Goal: Task Accomplishment & Management: Complete application form

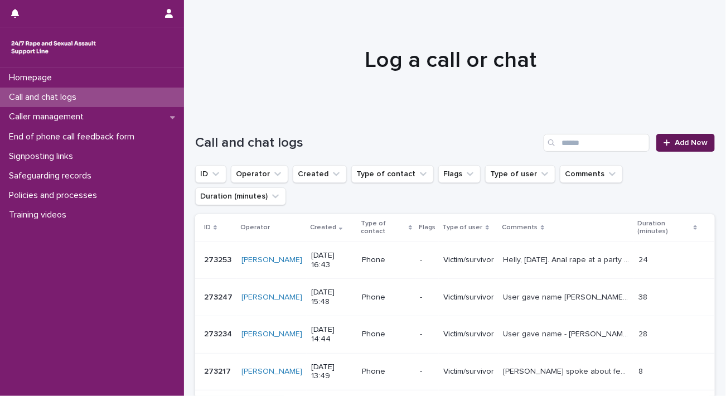
click at [696, 148] on link "Add New" at bounding box center [685, 143] width 59 height 18
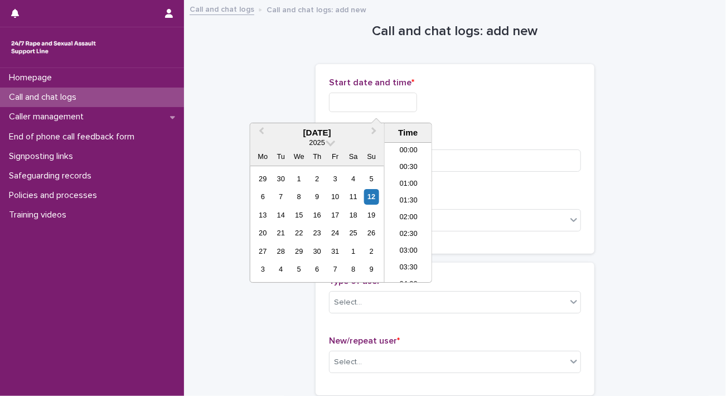
click at [413, 104] on input "text" at bounding box center [373, 103] width 88 height 20
click at [408, 213] on li "18:00" at bounding box center [408, 212] width 47 height 17
click at [408, 106] on input "**********" at bounding box center [373, 103] width 88 height 20
drag, startPoint x: 408, startPoint y: 106, endPoint x: 500, endPoint y: 86, distance: 94.2
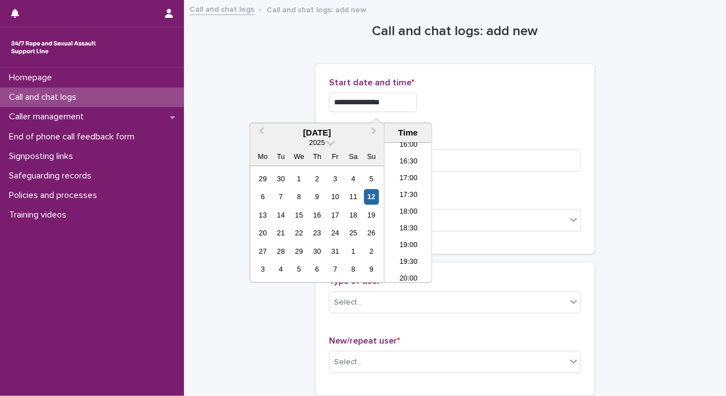
click at [500, 86] on div "**********" at bounding box center [455, 98] width 252 height 43
type input "**********"
click at [500, 86] on p "Start date and time *" at bounding box center [455, 82] width 252 height 11
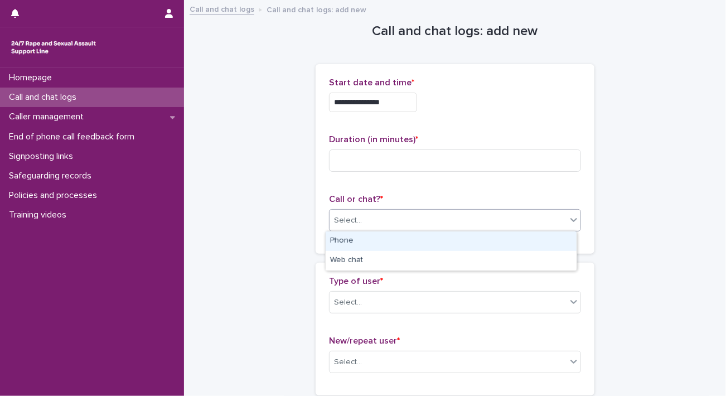
click at [349, 222] on div "Select..." at bounding box center [348, 221] width 28 height 12
click at [352, 244] on div "Phone" at bounding box center [451, 241] width 251 height 20
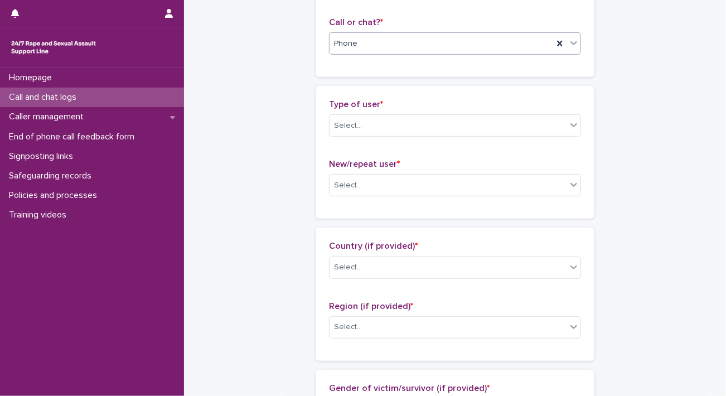
scroll to position [202, 0]
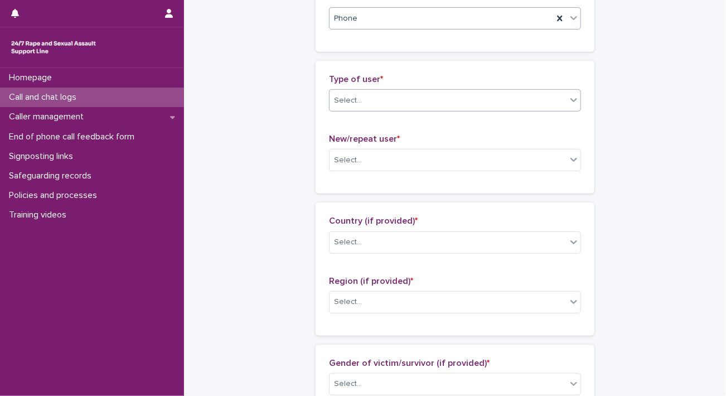
click at [516, 99] on div "Select..." at bounding box center [448, 100] width 237 height 18
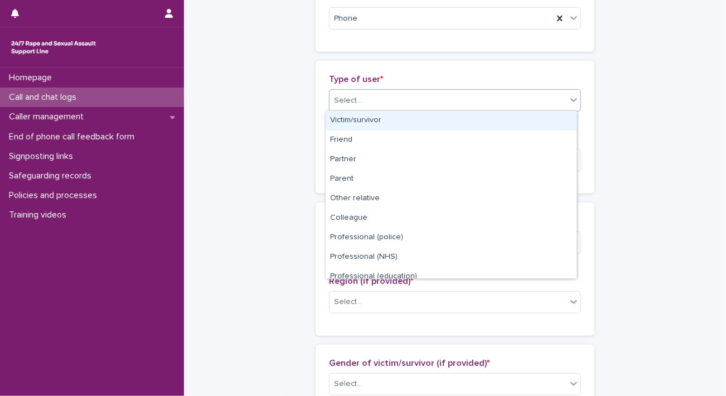
click at [483, 120] on div "Victim/survivor" at bounding box center [451, 121] width 251 height 20
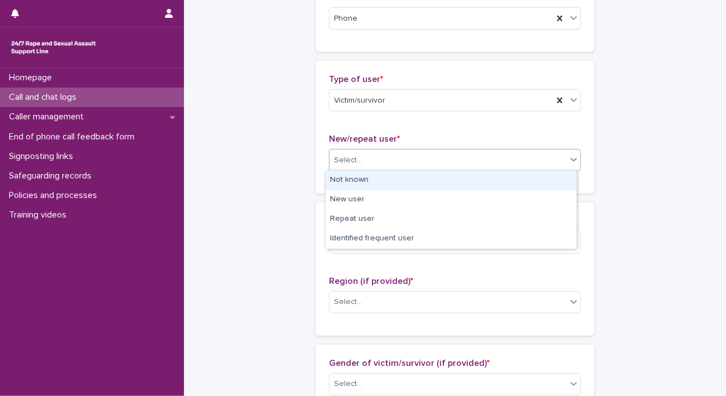
click at [427, 166] on div "Select..." at bounding box center [448, 160] width 237 height 18
click at [384, 179] on div "Not known" at bounding box center [451, 181] width 251 height 20
click at [468, 162] on div "Select..." at bounding box center [448, 160] width 237 height 18
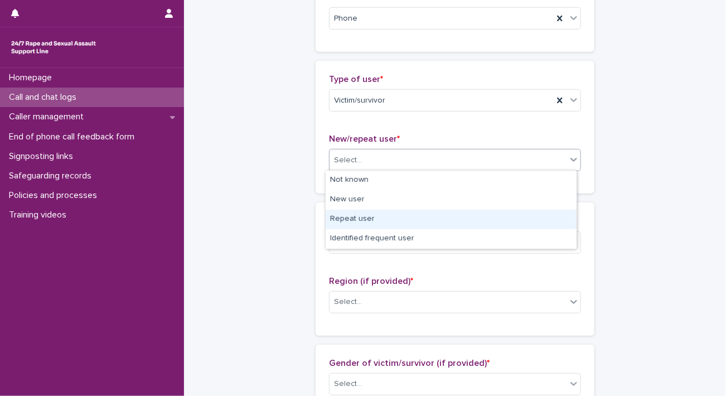
click at [391, 220] on div "Repeat user" at bounding box center [451, 220] width 251 height 20
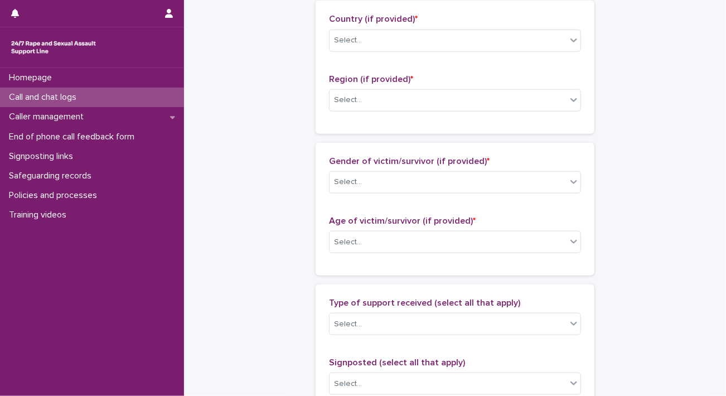
scroll to position [399, 0]
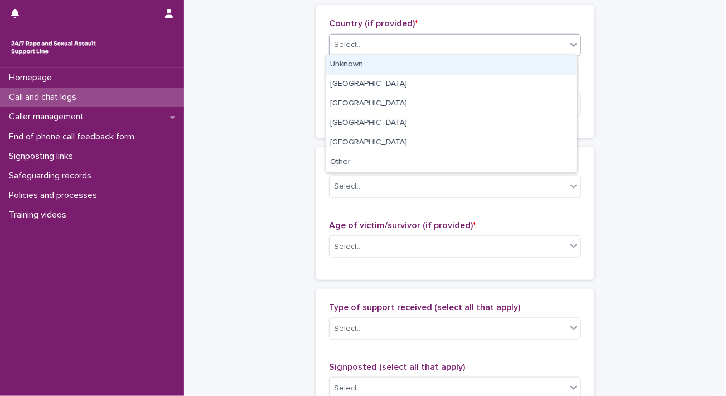
click at [455, 38] on div "Select..." at bounding box center [448, 45] width 237 height 18
click at [390, 64] on div "Unknown" at bounding box center [451, 65] width 251 height 20
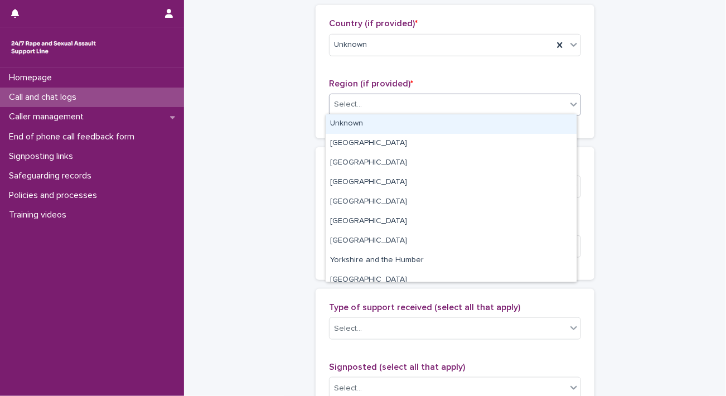
drag, startPoint x: 358, startPoint y: 104, endPoint x: 342, endPoint y: 129, distance: 30.6
click at [342, 129] on body "**********" at bounding box center [363, 198] width 726 height 396
click at [342, 129] on div "Unknown" at bounding box center [451, 124] width 251 height 20
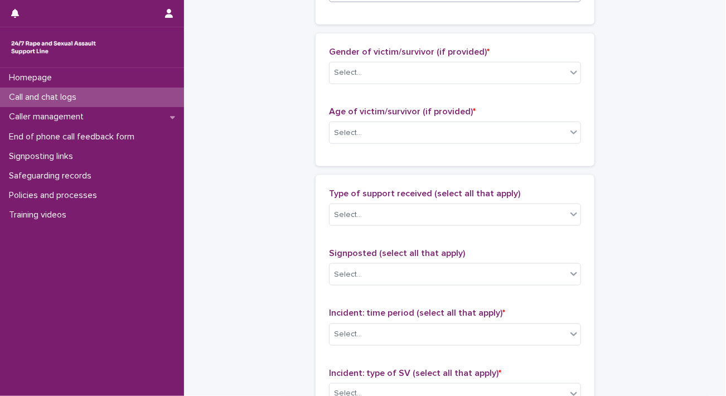
scroll to position [525, 0]
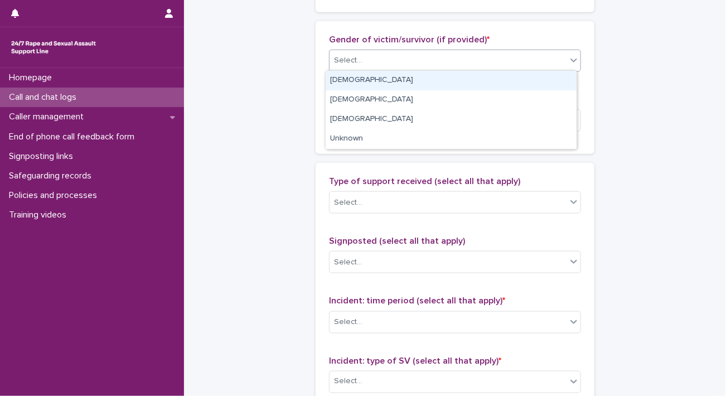
click at [441, 66] on div "Select..." at bounding box center [448, 60] width 237 height 18
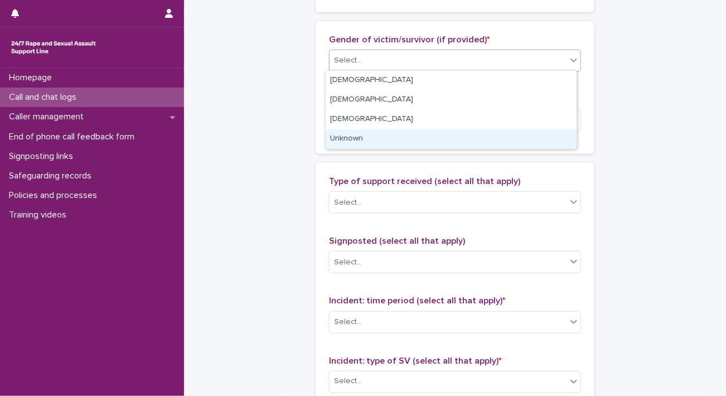
click at [359, 136] on div "Unknown" at bounding box center [451, 139] width 251 height 20
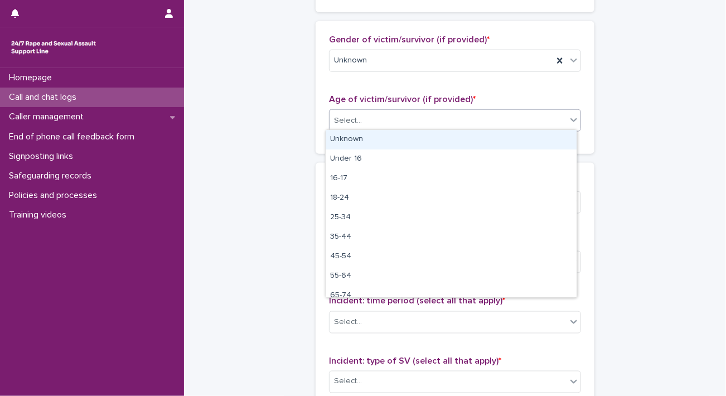
drag, startPoint x: 375, startPoint y: 122, endPoint x: 360, endPoint y: 136, distance: 20.5
click at [360, 136] on body "**********" at bounding box center [363, 198] width 726 height 396
click at [360, 136] on div "Unknown" at bounding box center [451, 140] width 251 height 20
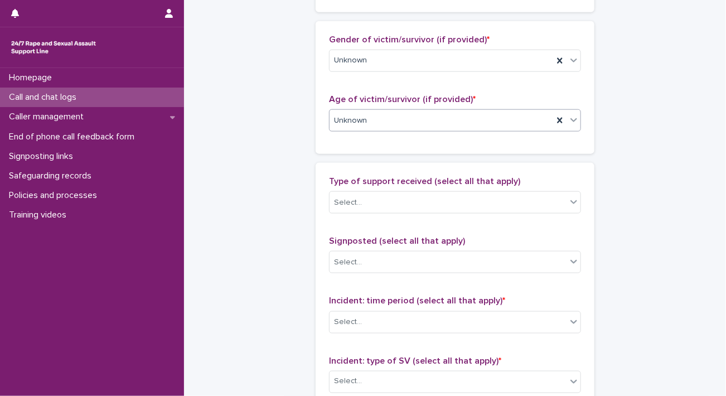
scroll to position [895, 0]
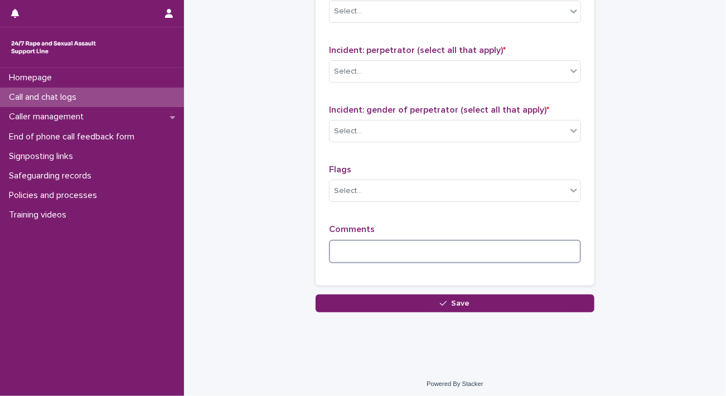
click at [452, 250] on textarea at bounding box center [455, 252] width 252 height 24
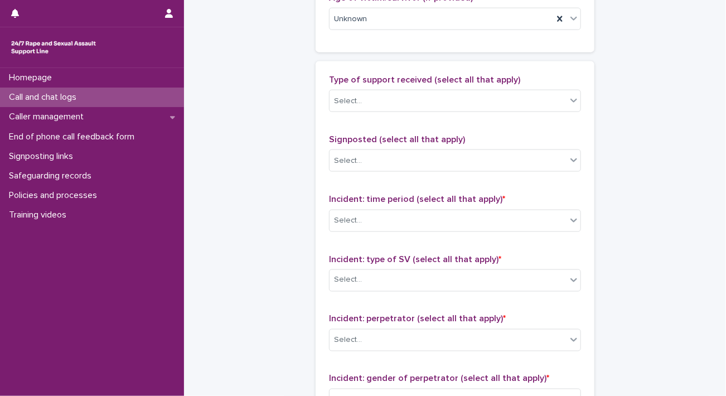
scroll to position [636, 0]
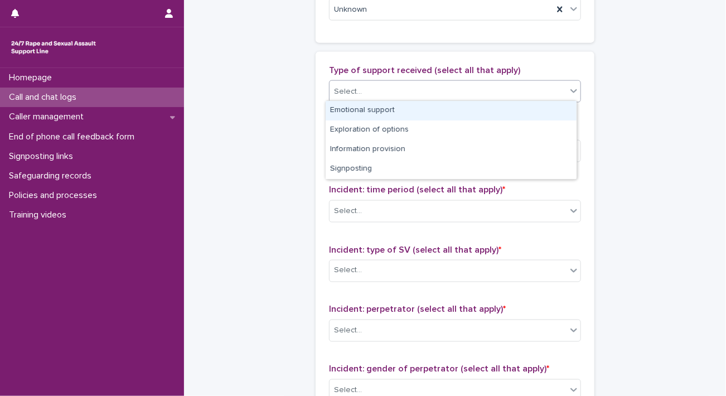
click at [532, 84] on div "Select..." at bounding box center [448, 92] width 237 height 18
click at [450, 112] on div "Emotional support" at bounding box center [451, 111] width 251 height 20
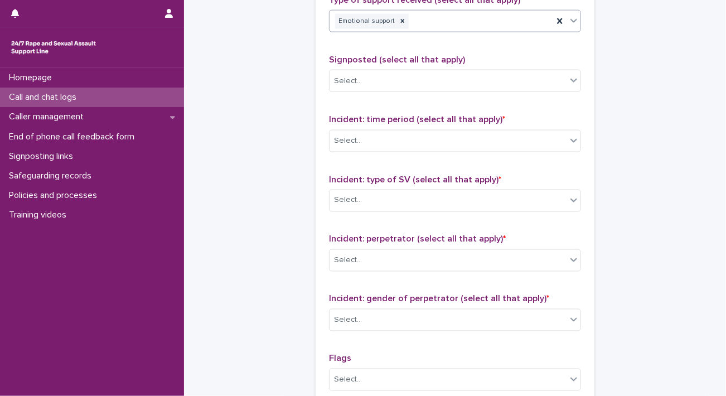
scroll to position [711, 0]
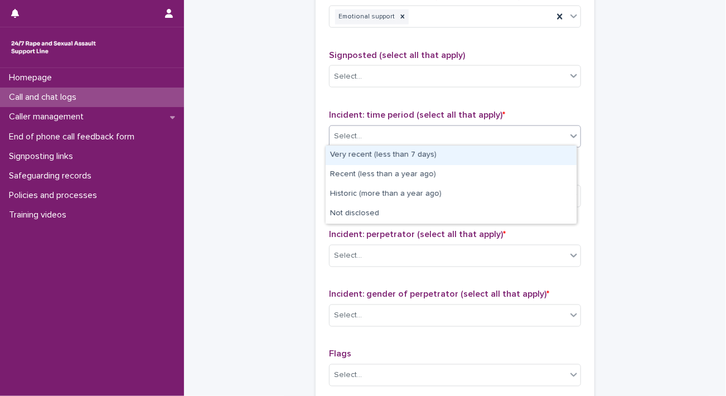
click at [396, 132] on div "Select..." at bounding box center [448, 136] width 237 height 18
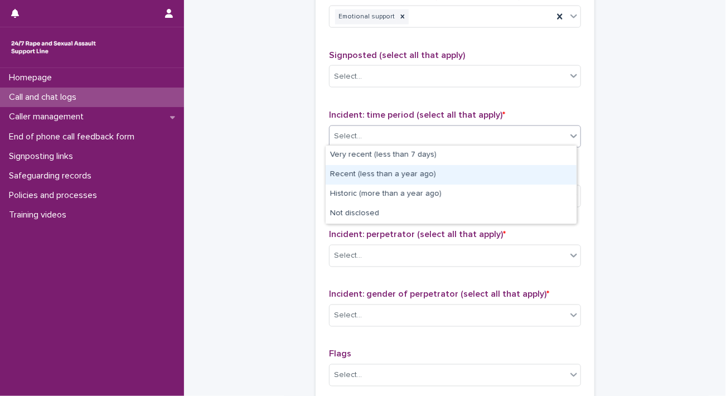
click at [404, 172] on div "Recent (less than a year ago)" at bounding box center [451, 175] width 251 height 20
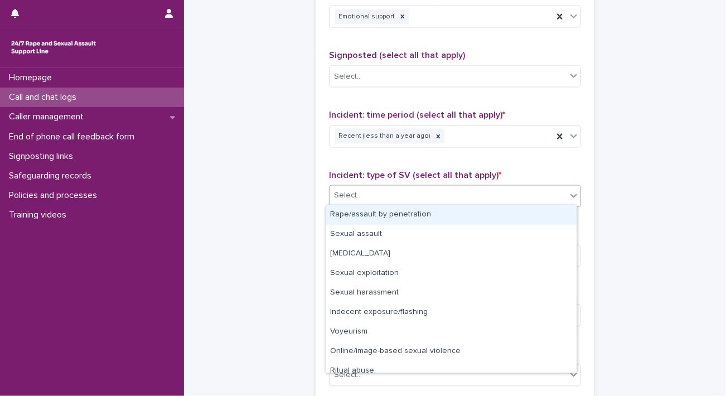
click at [386, 199] on div "Select..." at bounding box center [448, 196] width 237 height 18
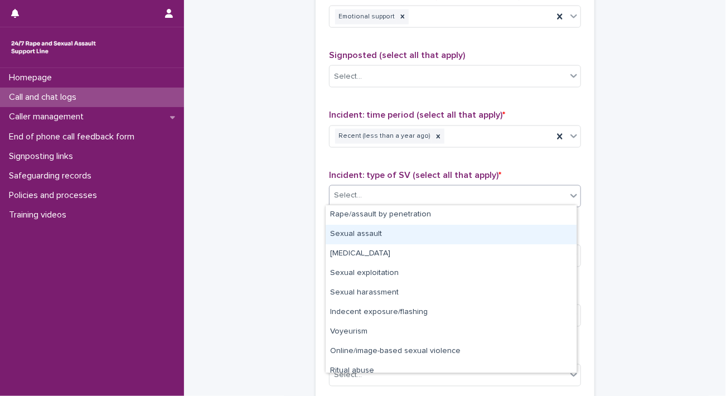
click at [371, 234] on div "Sexual assault" at bounding box center [451, 235] width 251 height 20
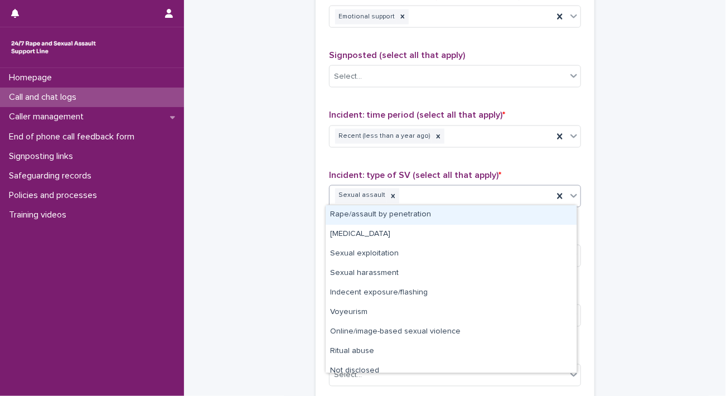
click at [488, 199] on div "Sexual assault" at bounding box center [442, 196] width 224 height 20
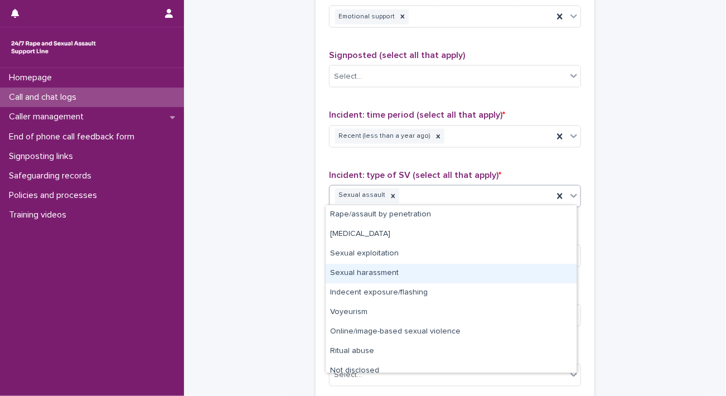
click at [387, 274] on div "Sexual harassment" at bounding box center [451, 274] width 251 height 20
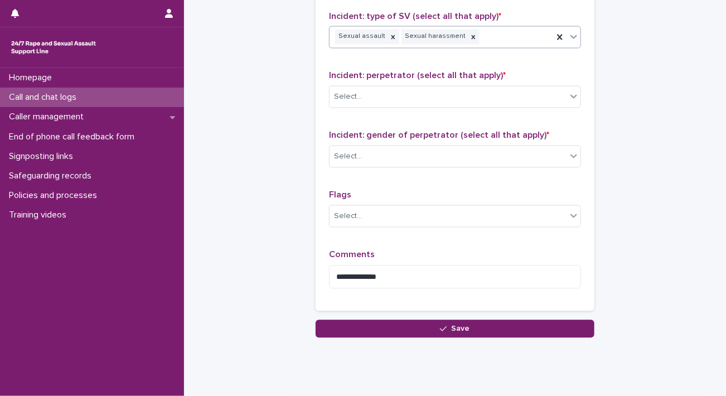
scroll to position [872, 0]
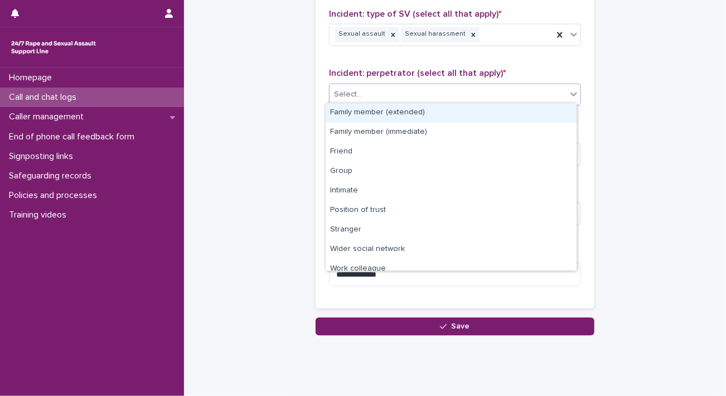
click at [471, 89] on div "Select..." at bounding box center [448, 95] width 237 height 18
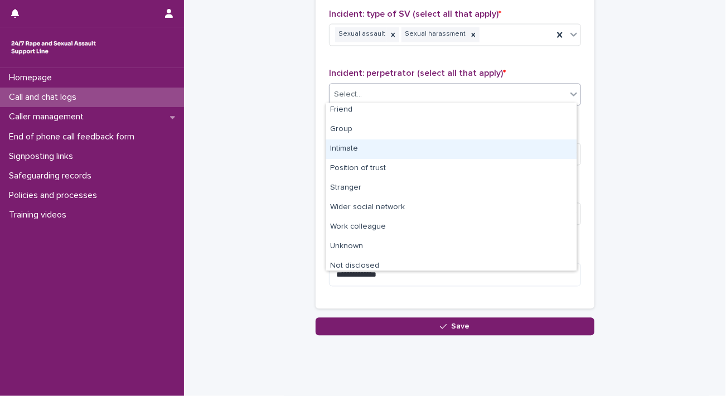
scroll to position [47, 0]
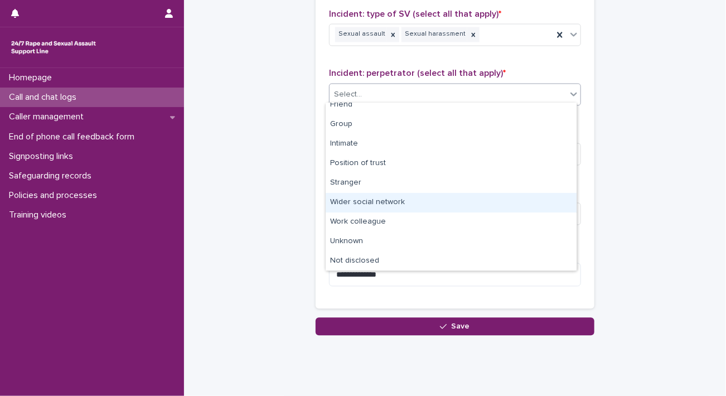
click at [520, 201] on div "Wider social network" at bounding box center [451, 203] width 251 height 20
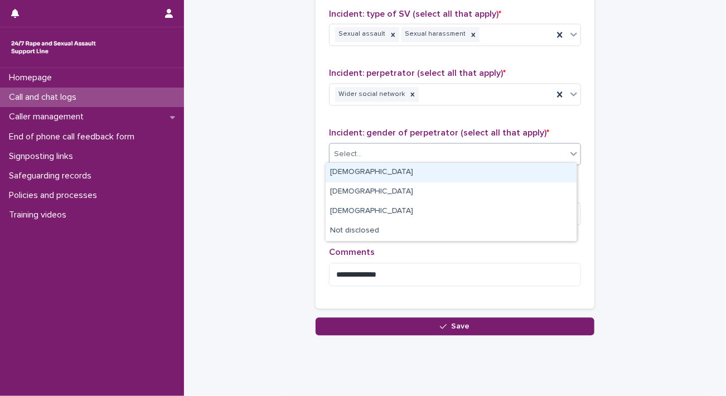
drag, startPoint x: 459, startPoint y: 152, endPoint x: 376, endPoint y: 168, distance: 85.2
click at [376, 168] on body "**********" at bounding box center [363, 198] width 726 height 396
click at [376, 168] on div "Male" at bounding box center [451, 173] width 251 height 20
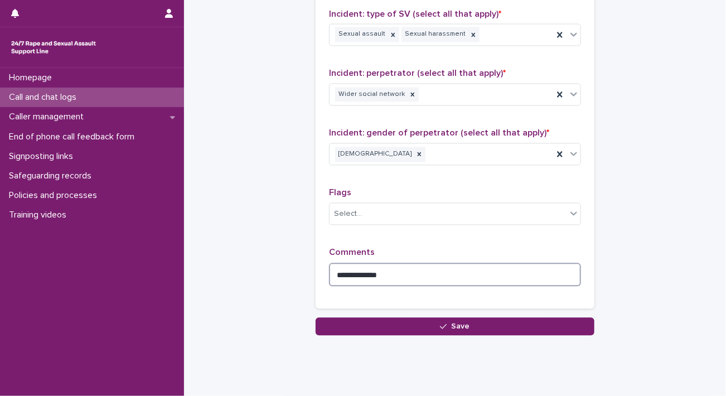
click at [330, 268] on textarea "**********" at bounding box center [455, 275] width 252 height 24
click at [473, 275] on textarea "**********" at bounding box center [455, 275] width 252 height 24
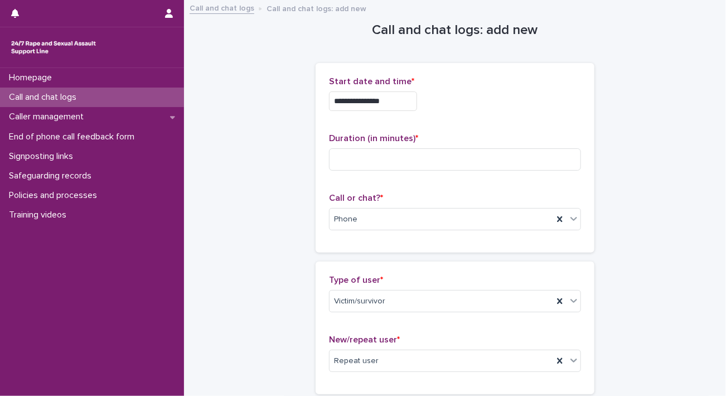
scroll to position [0, 0]
type textarea "**********"
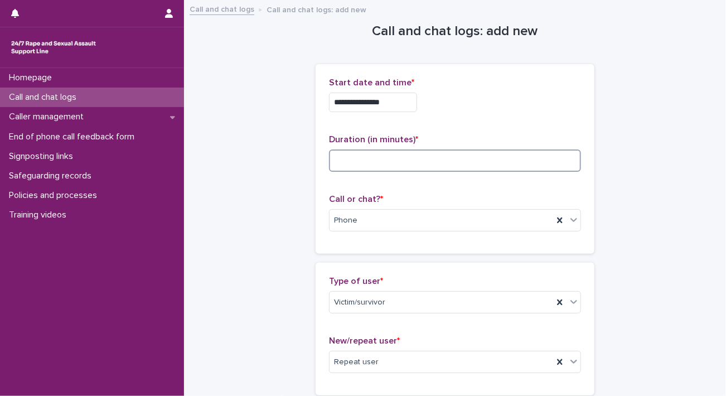
click at [511, 158] on input at bounding box center [455, 160] width 252 height 22
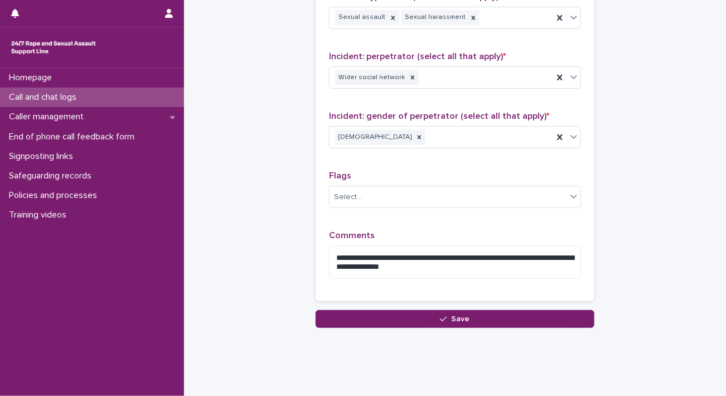
scroll to position [905, 0]
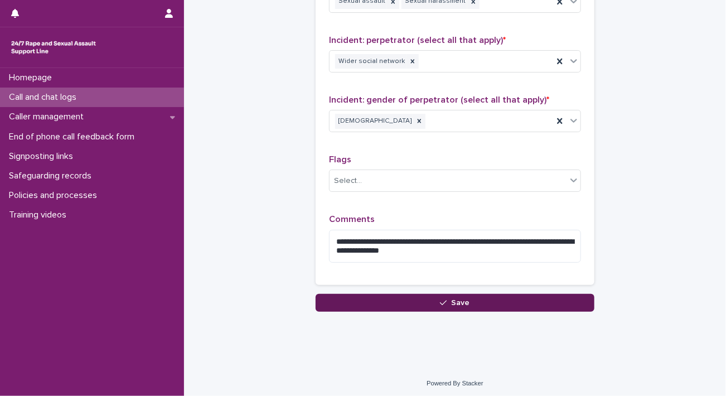
type input "**"
click at [546, 301] on button "Save" at bounding box center [455, 303] width 279 height 18
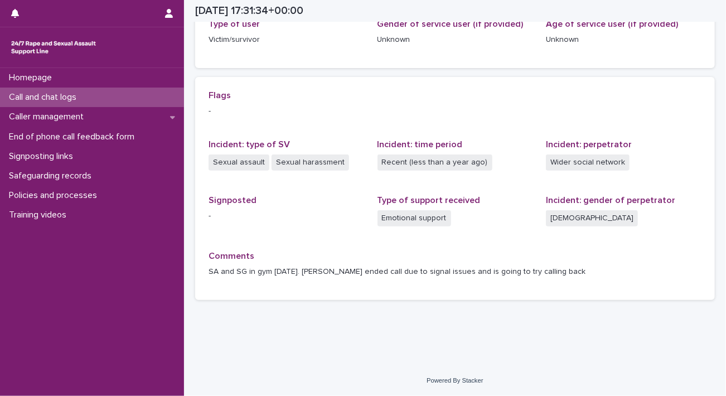
scroll to position [196, 0]
click at [98, 97] on div "Call and chat logs" at bounding box center [92, 98] width 184 height 20
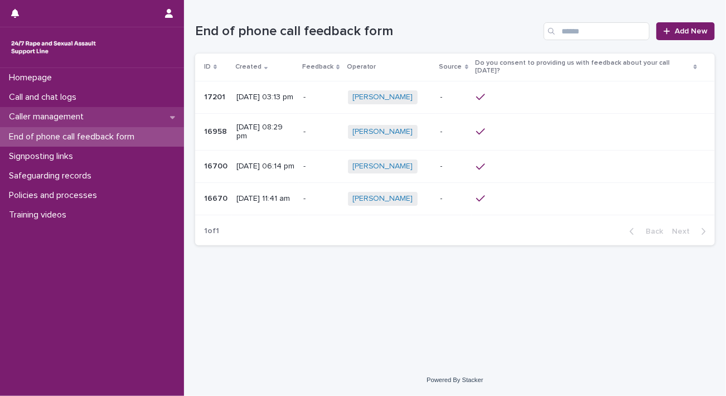
click at [56, 113] on p "Caller management" at bounding box center [48, 117] width 88 height 11
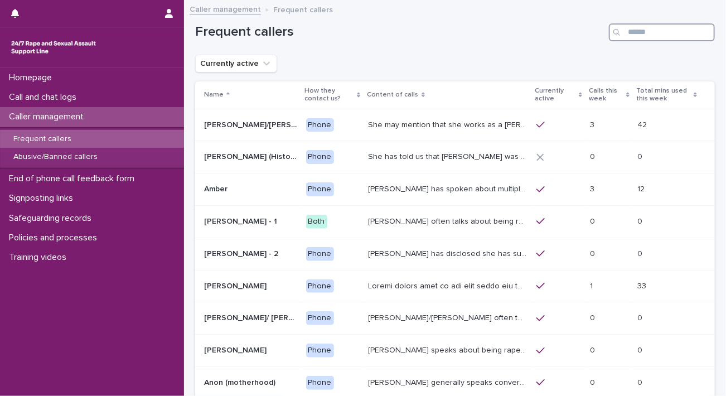
click at [667, 33] on input "Search" at bounding box center [662, 32] width 106 height 18
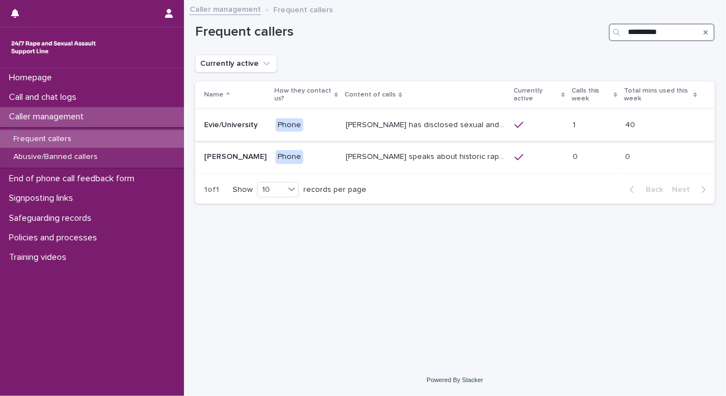
type input "**********"
click at [394, 137] on td "Evie has disclosed sexual and emotional abuse from a female friend at universit…" at bounding box center [425, 125] width 169 height 32
